Goal: Communication & Community: Answer question/provide support

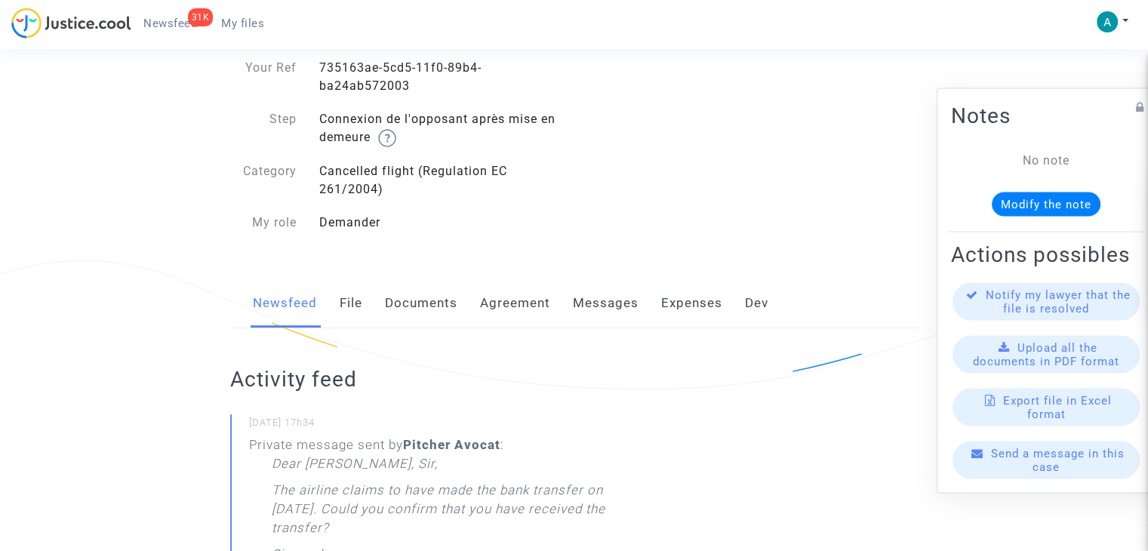
scroll to position [75, 0]
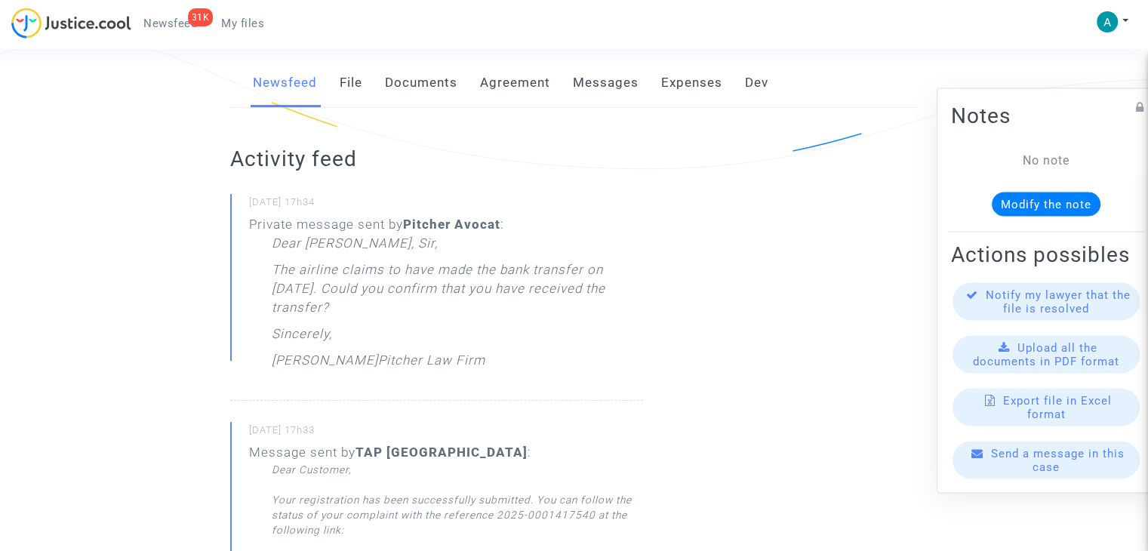
scroll to position [453, 0]
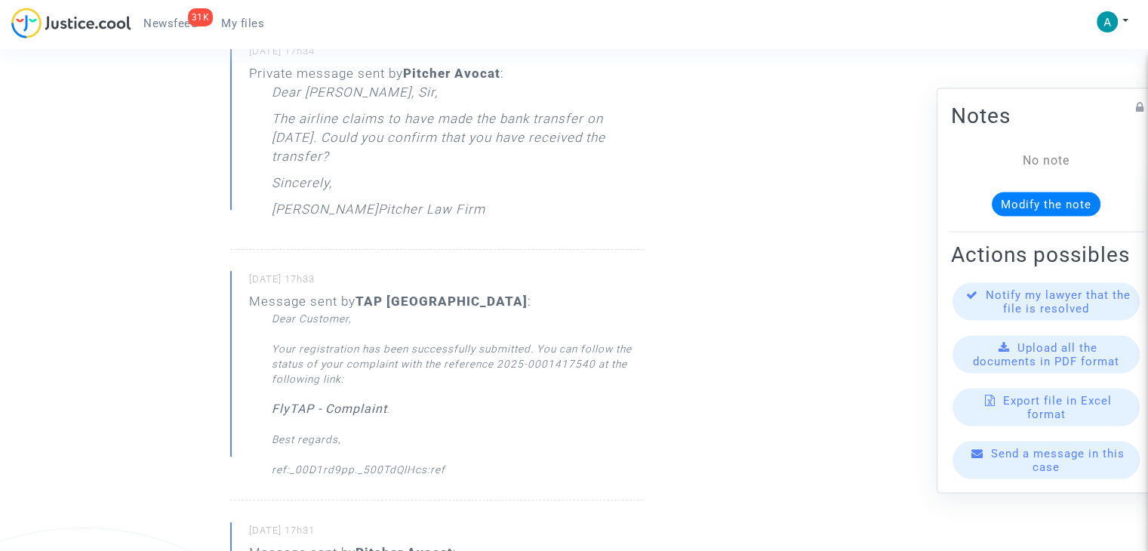
click at [370, 470] on div "Dear Customer, Your registration has been successfully submitted. You can follo…" at bounding box center [457, 394] width 371 height 166
click at [426, 466] on div "Dear Customer, Your registration has been successfully submitted. You can follo…" at bounding box center [457, 394] width 371 height 166
click at [303, 468] on div "Dear Customer, Your registration has been successfully submitted. You can follo…" at bounding box center [457, 394] width 371 height 166
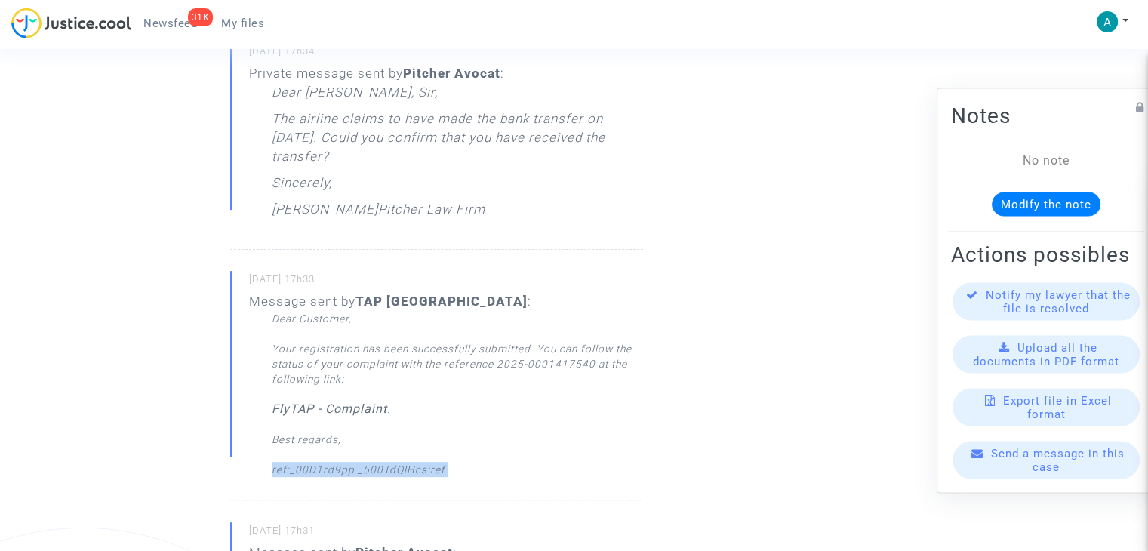
click at [303, 468] on div "Dear Customer, Your registration has been successfully submitted. You can follo…" at bounding box center [457, 394] width 371 height 166
click at [466, 445] on div "Dear Customer, Your registration has been successfully submitted. You can follo…" at bounding box center [457, 394] width 371 height 166
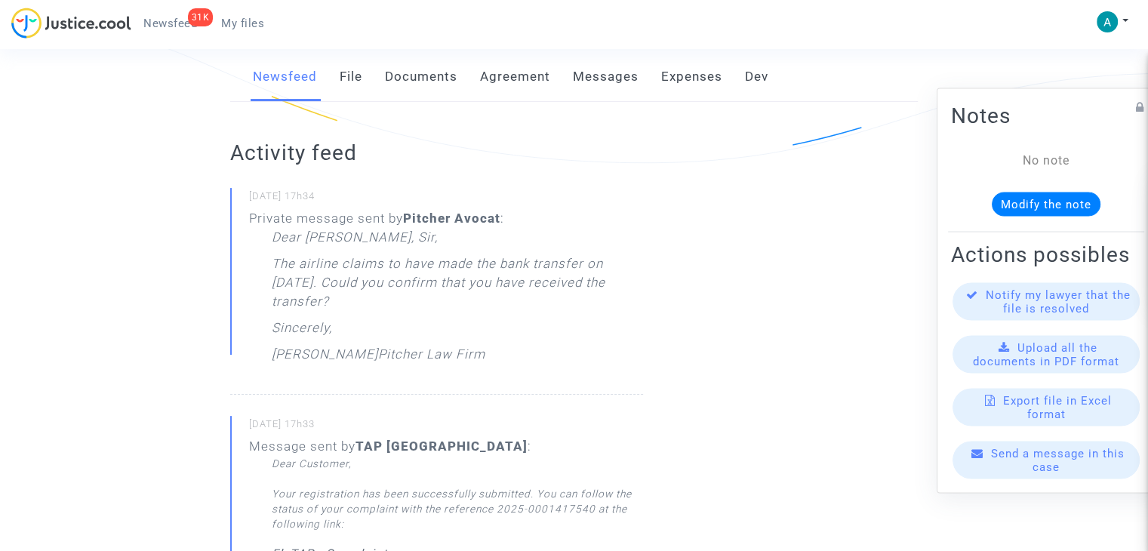
scroll to position [151, 0]
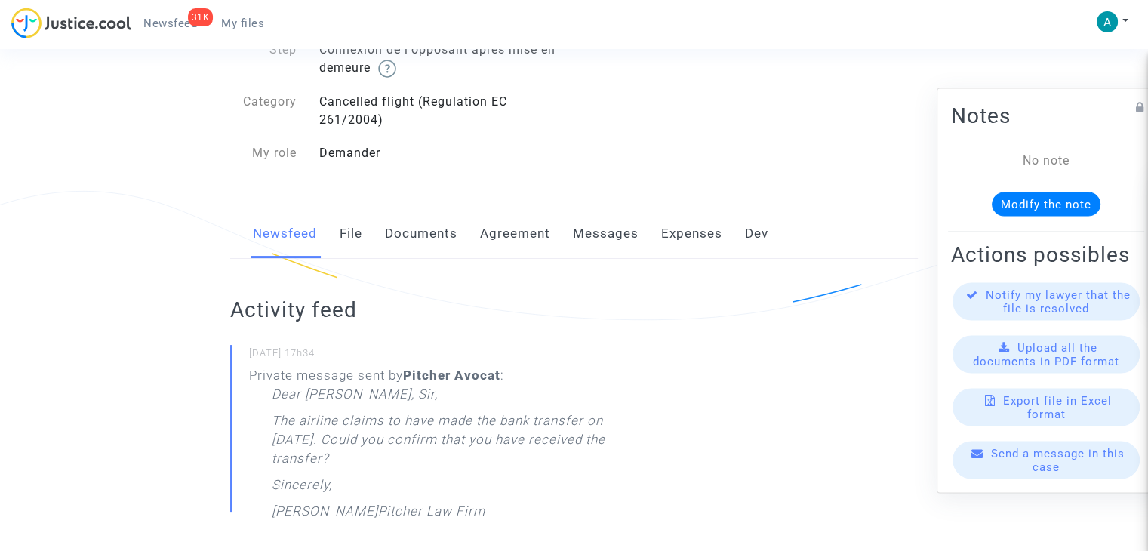
click at [350, 238] on link "File" at bounding box center [351, 234] width 23 height 50
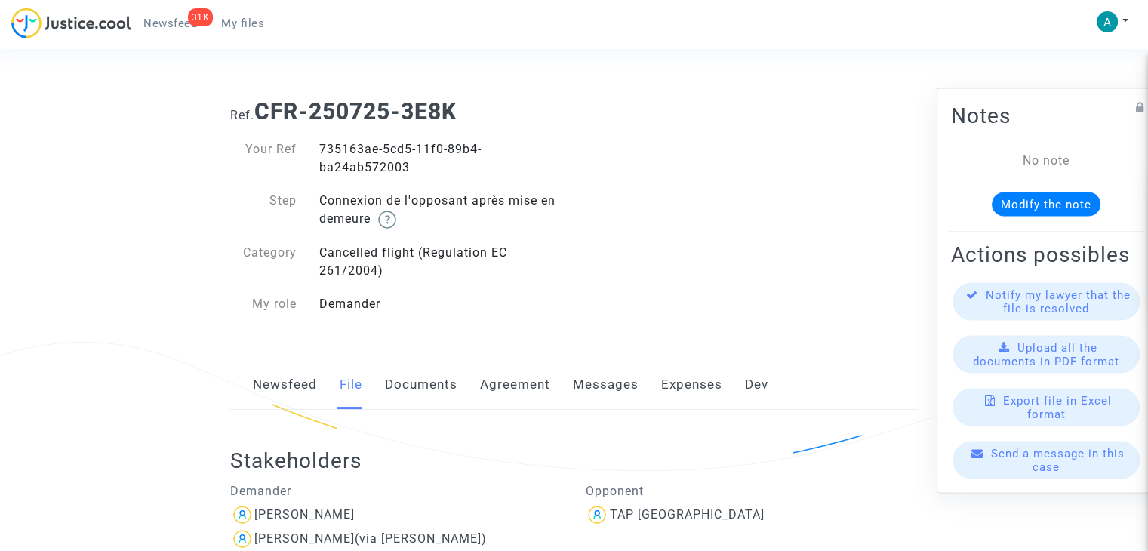
click at [429, 390] on link "Documents" at bounding box center [421, 385] width 72 height 50
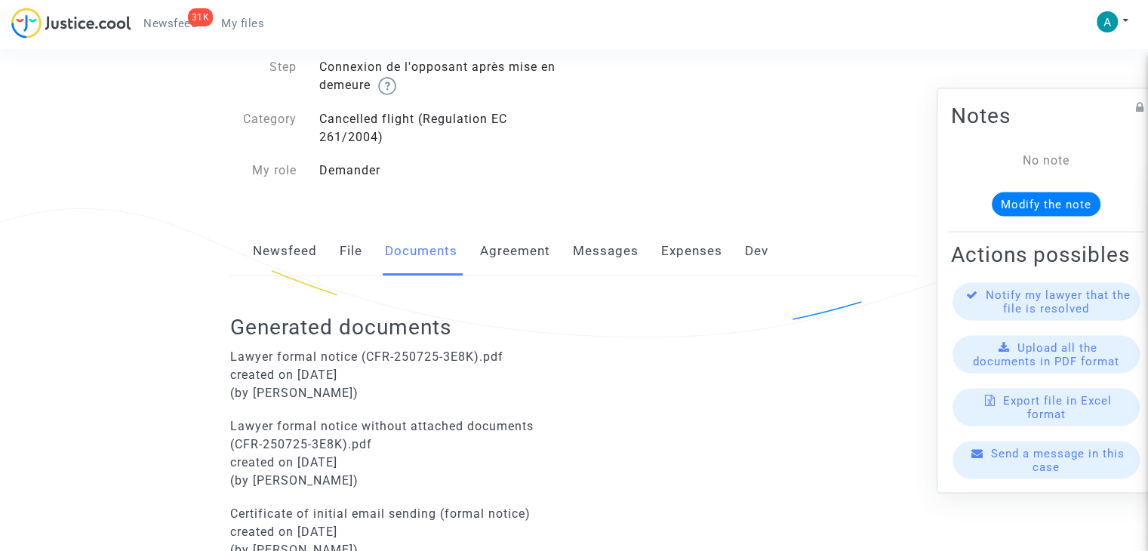
scroll to position [214, 0]
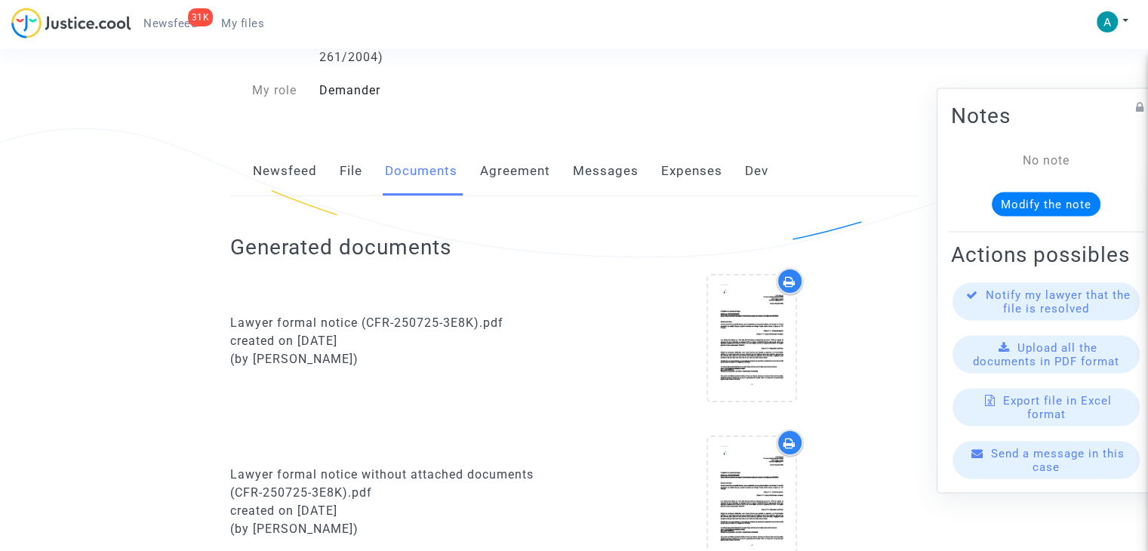
click at [294, 168] on link "Newsfeed" at bounding box center [285, 171] width 64 height 50
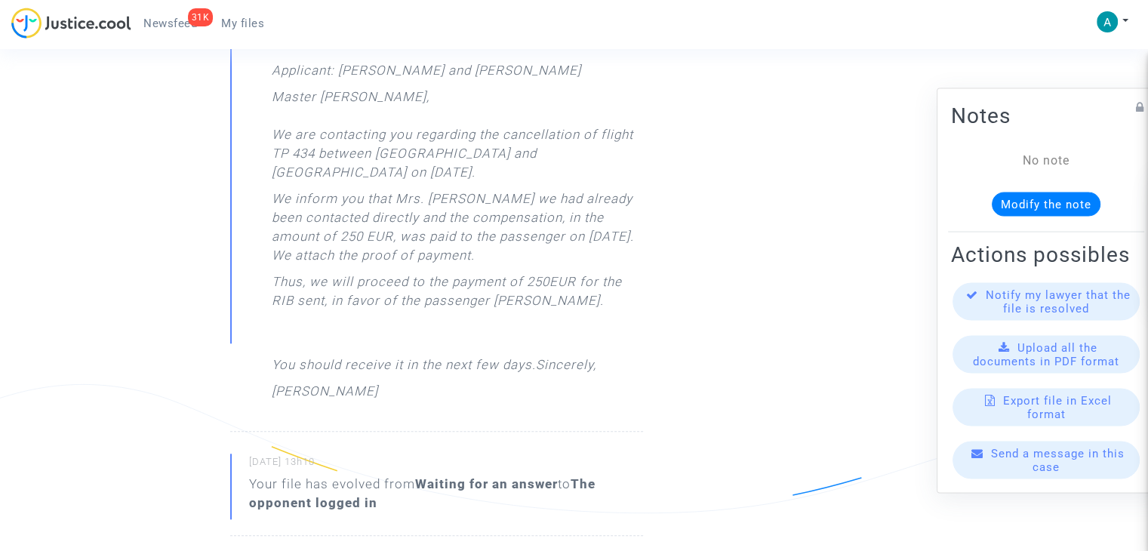
scroll to position [1434, 0]
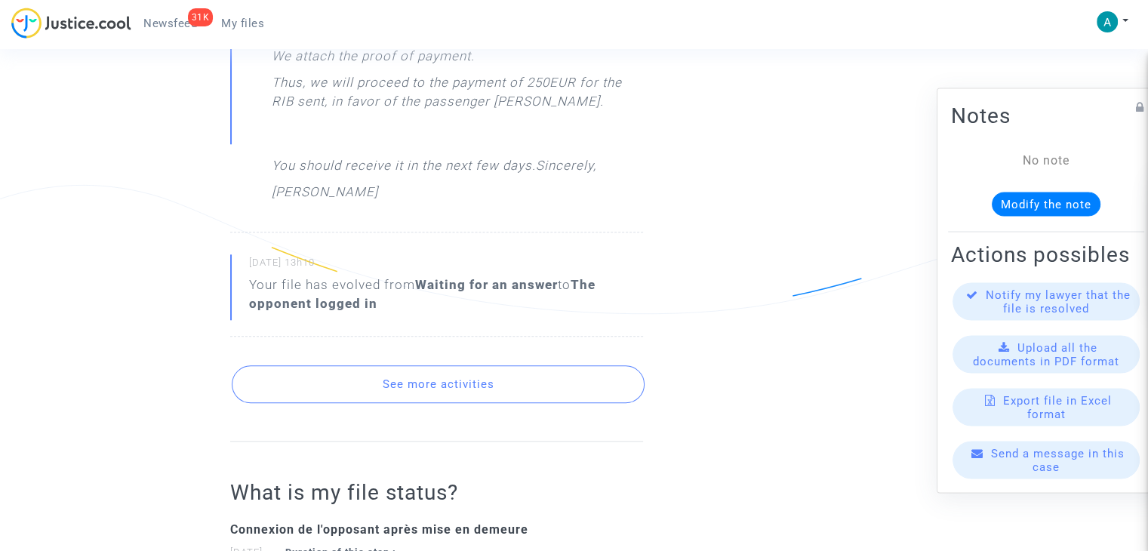
click at [479, 365] on button "See more activities" at bounding box center [438, 384] width 413 height 38
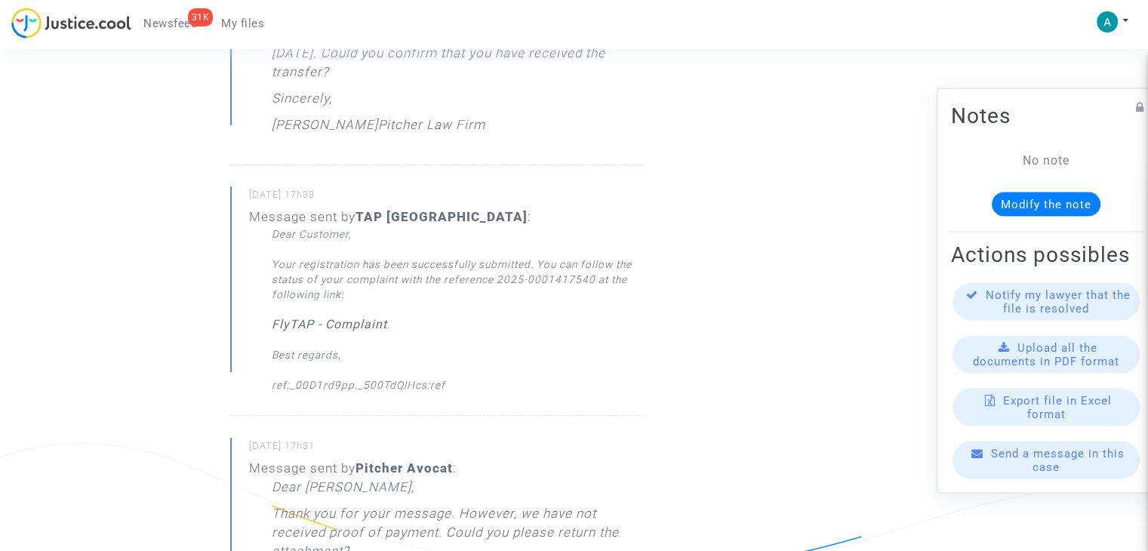
scroll to position [528, 0]
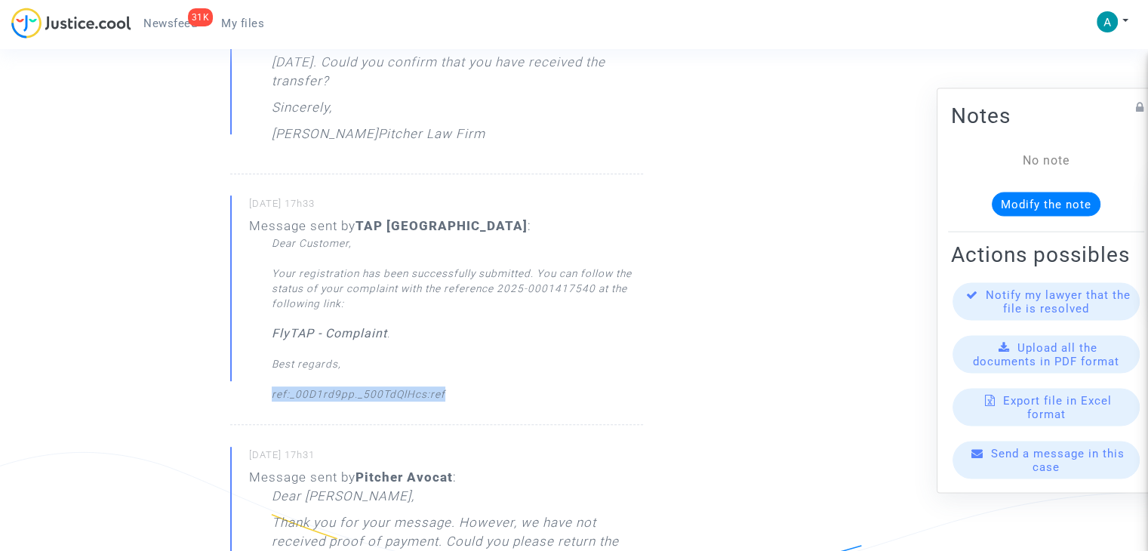
drag, startPoint x: 271, startPoint y: 393, endPoint x: 479, endPoint y: 393, distance: 208.3
click at [478, 393] on div "Dear Customer, Your registration has been successfully submitted. You can follo…" at bounding box center [457, 318] width 371 height 166
click at [483, 391] on div "Dear Customer, Your registration has been successfully submitted. You can follo…" at bounding box center [457, 318] width 371 height 166
click at [407, 391] on div "Dear Customer, Your registration has been successfully submitted. You can follo…" at bounding box center [457, 318] width 371 height 166
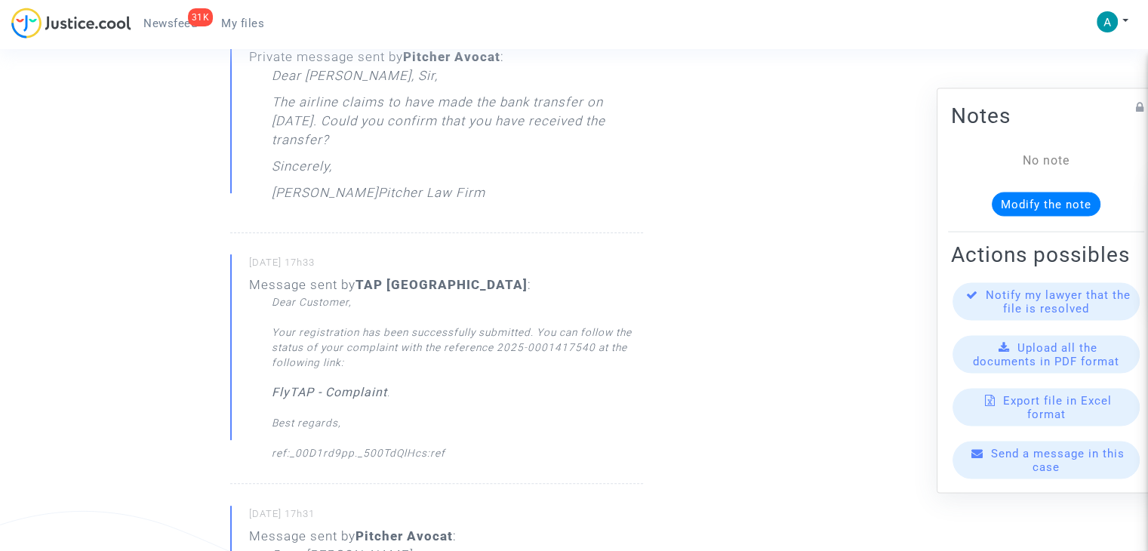
scroll to position [453, 0]
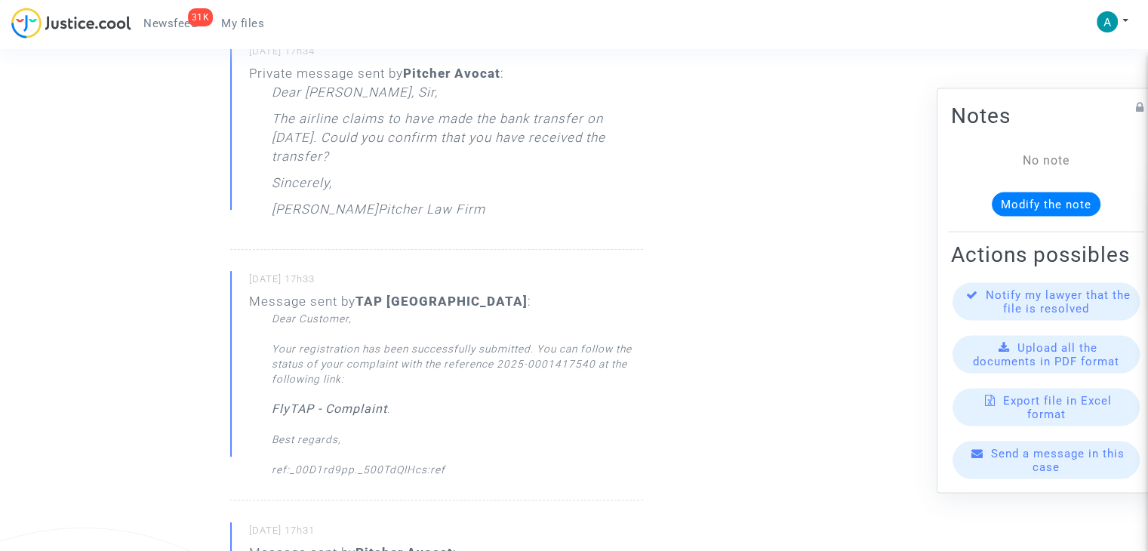
click at [1055, 472] on div "Send a message in this case" at bounding box center [1045, 461] width 187 height 38
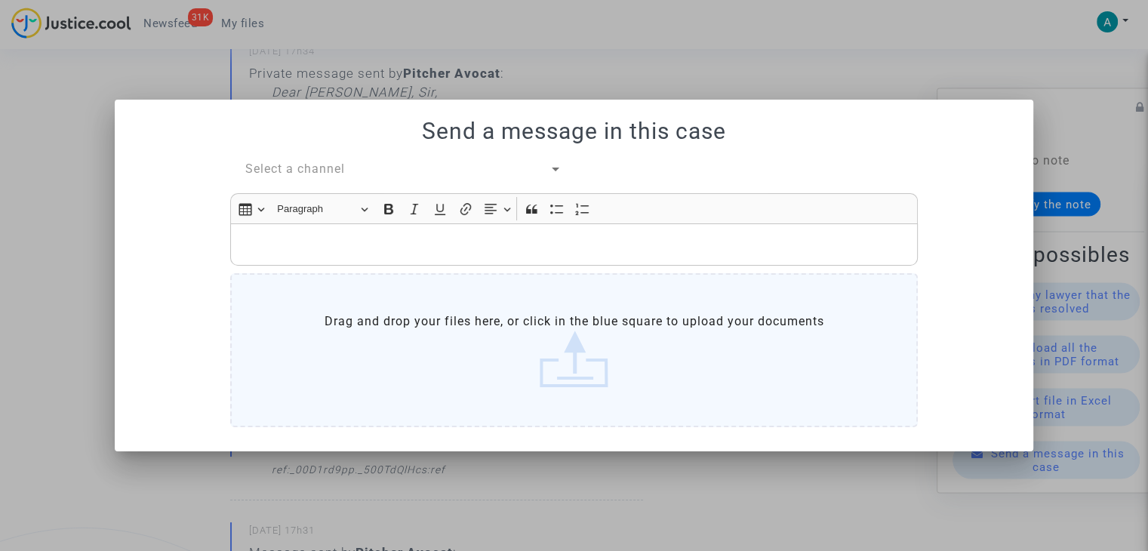
click at [314, 166] on span "Select a channel" at bounding box center [295, 169] width 100 height 14
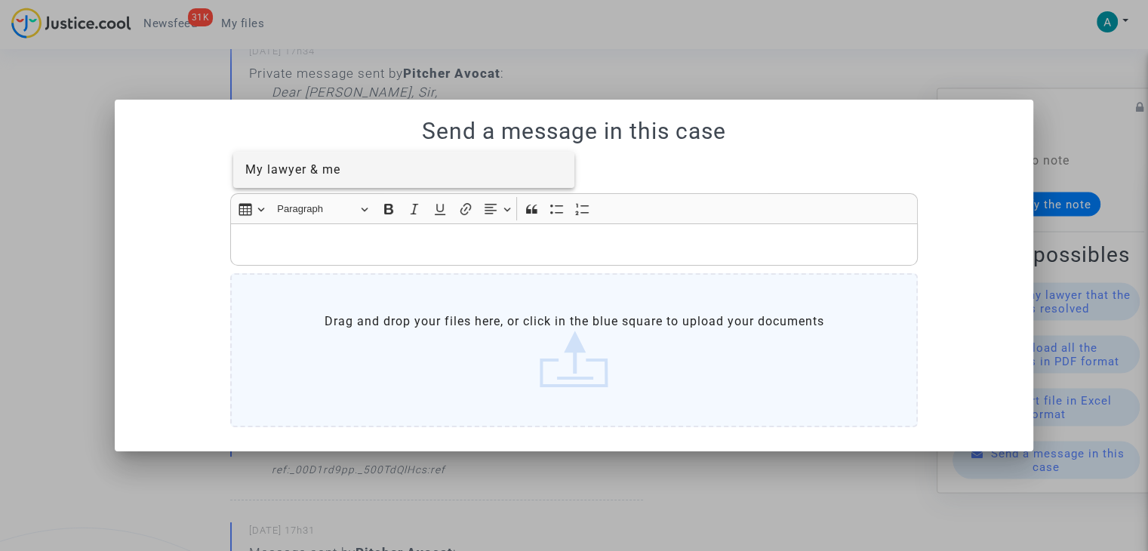
click at [330, 162] on span "My lawyer & me" at bounding box center [292, 169] width 95 height 14
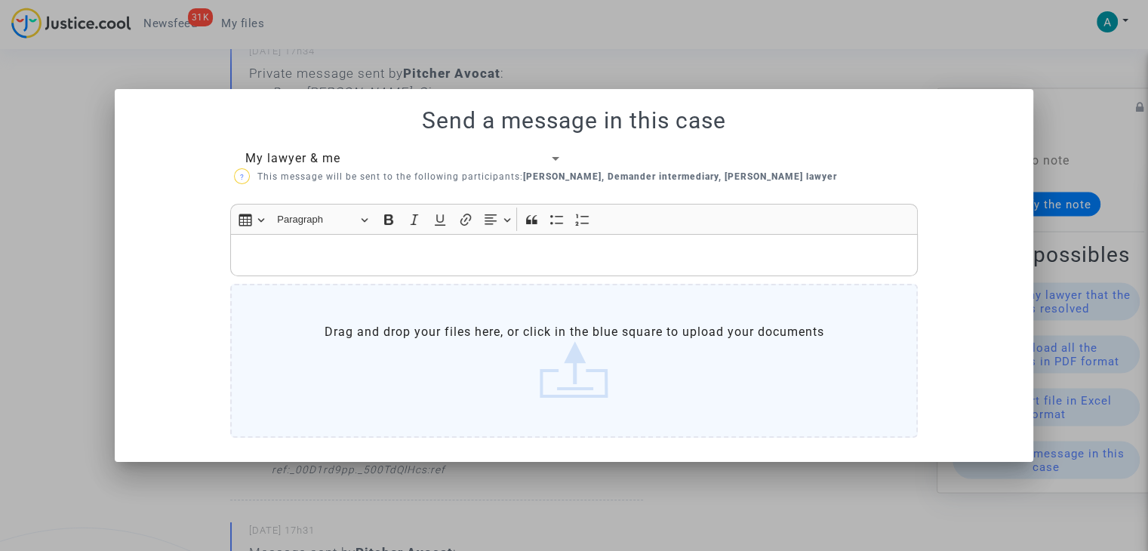
click at [322, 241] on div "Rich Text Editor, main" at bounding box center [574, 255] width 688 height 42
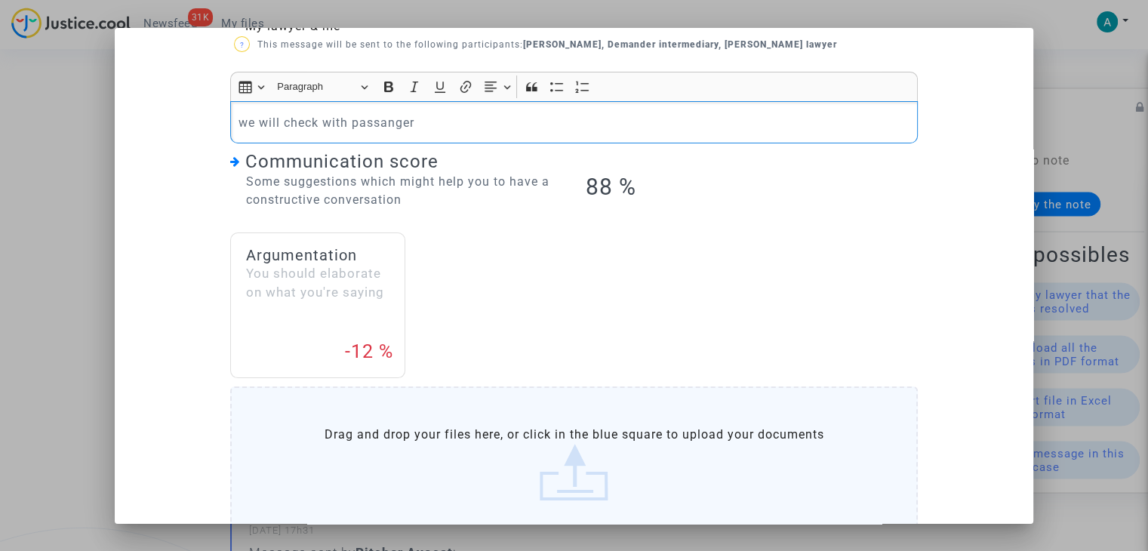
scroll to position [155, 0]
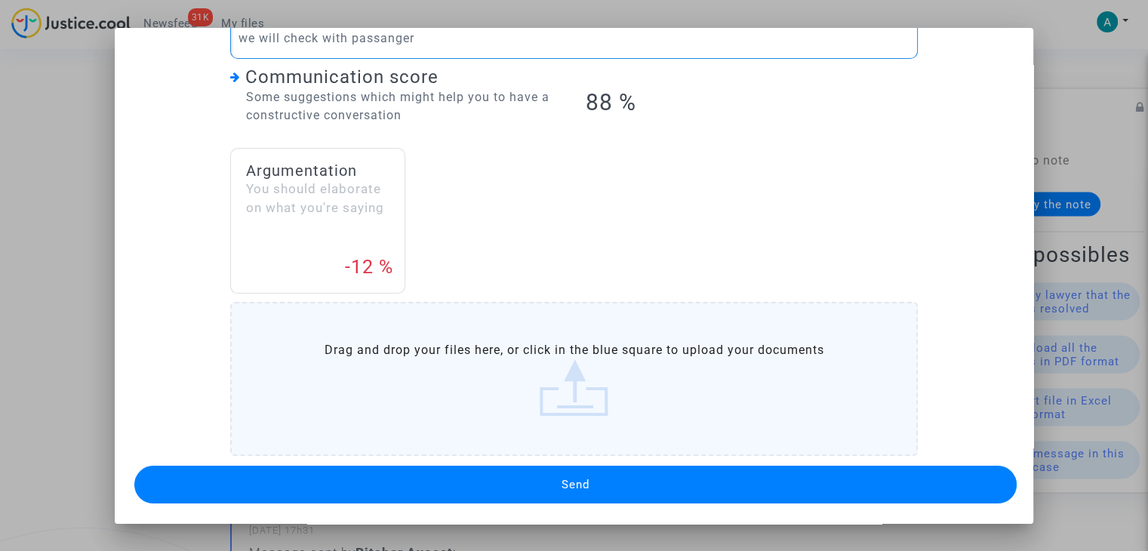
click at [593, 479] on button "Send" at bounding box center [575, 485] width 882 height 38
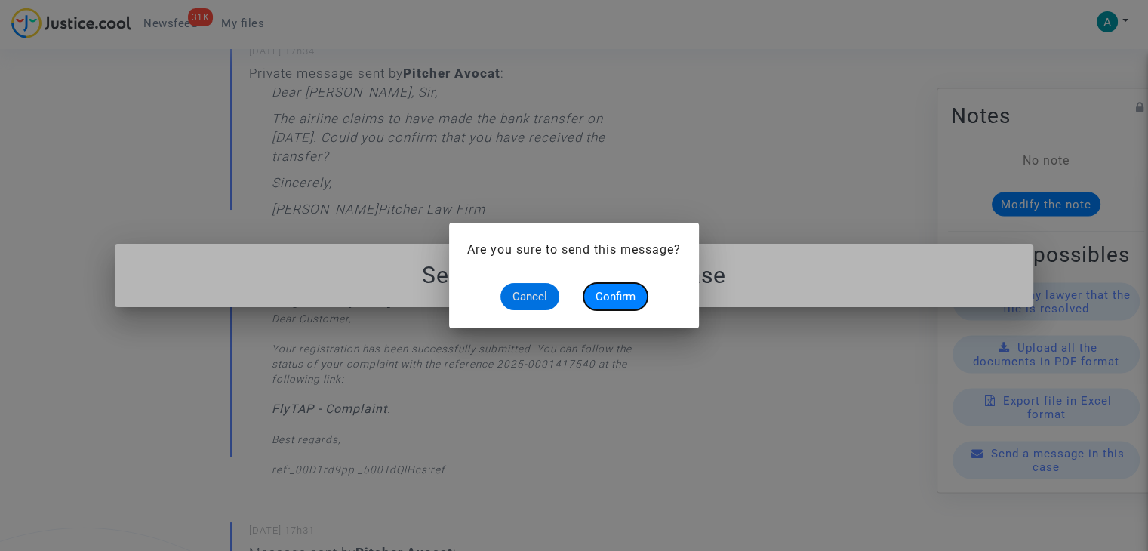
click at [608, 306] on button "Confirm" at bounding box center [615, 296] width 64 height 27
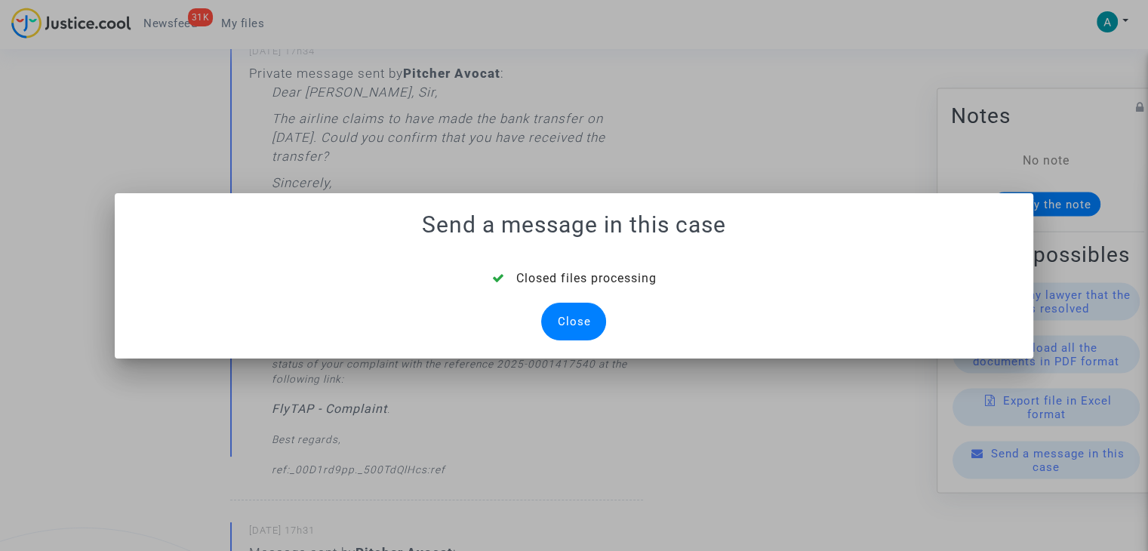
click at [574, 330] on div "Close" at bounding box center [573, 322] width 65 height 38
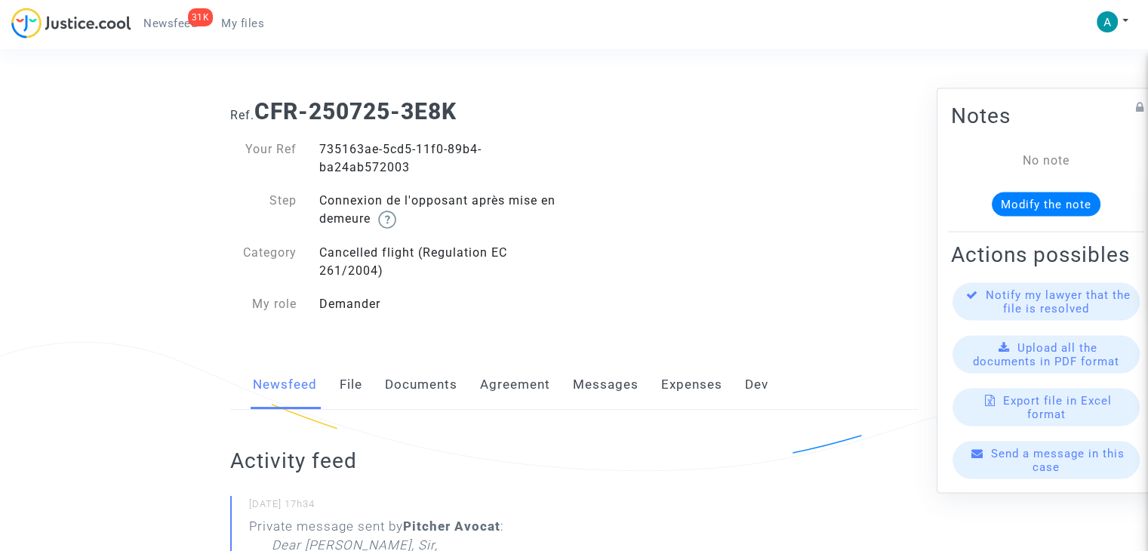
scroll to position [453, 0]
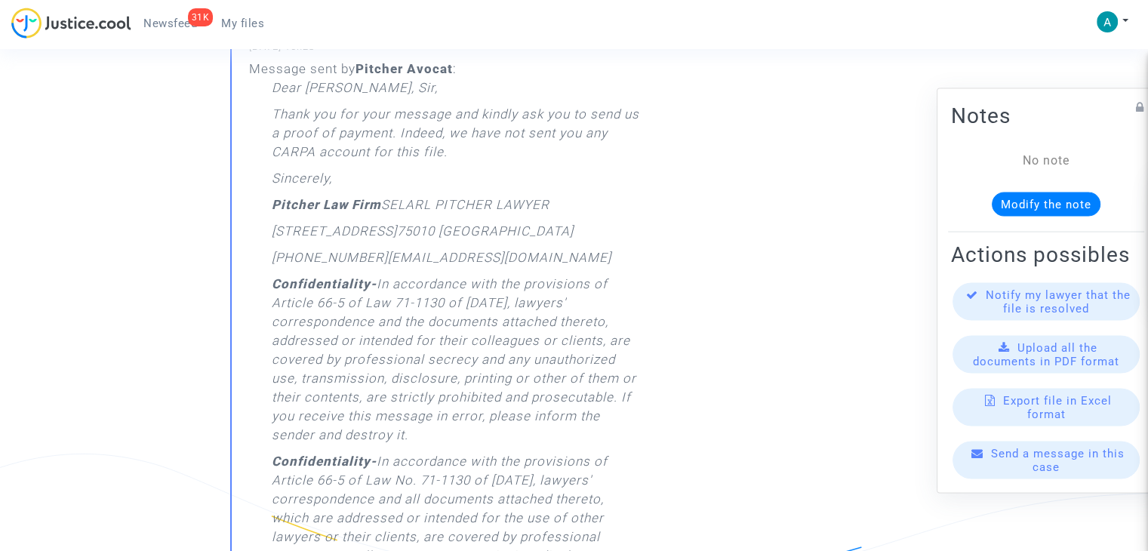
scroll to position [906, 0]
